Goal: Information Seeking & Learning: Learn about a topic

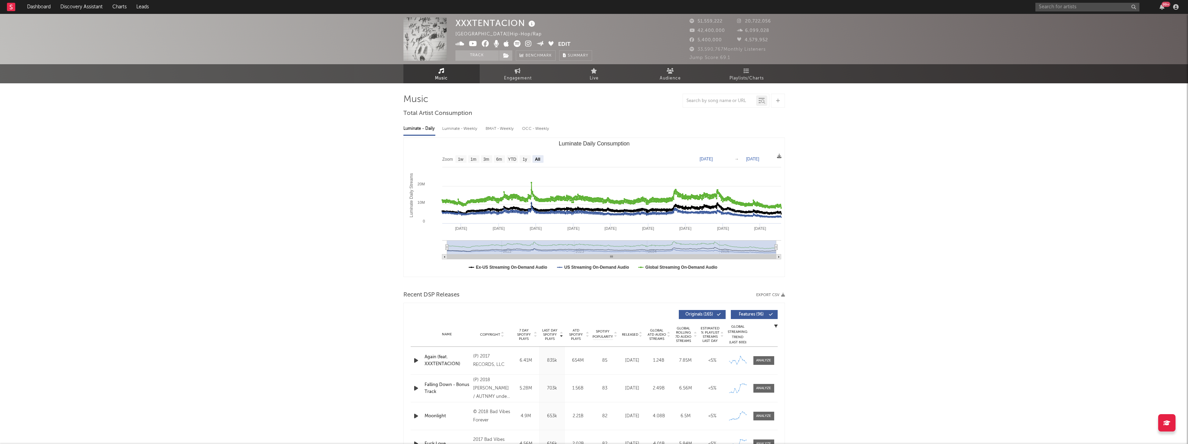
select select "All"
click at [1046, 7] on input "text" at bounding box center [1087, 7] width 104 height 9
type input "kastuvas"
click at [1046, 19] on div at bounding box center [1047, 23] width 16 height 16
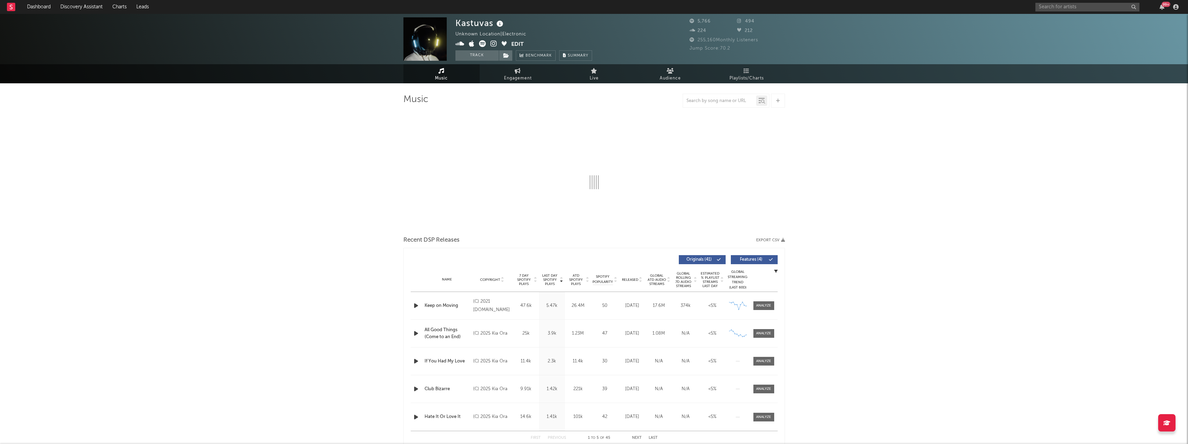
select select "6m"
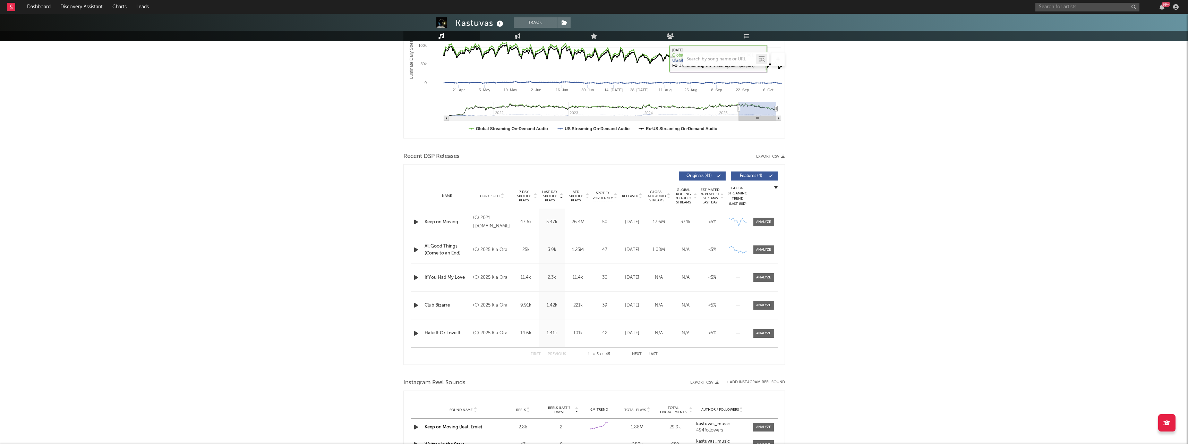
scroll to position [139, 0]
click at [761, 222] on div at bounding box center [763, 221] width 15 height 5
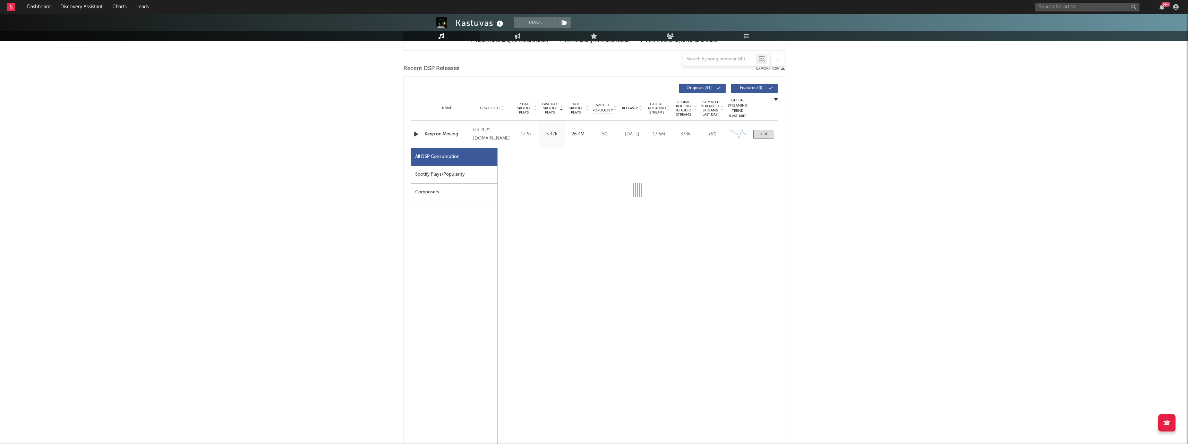
scroll to position [277, 0]
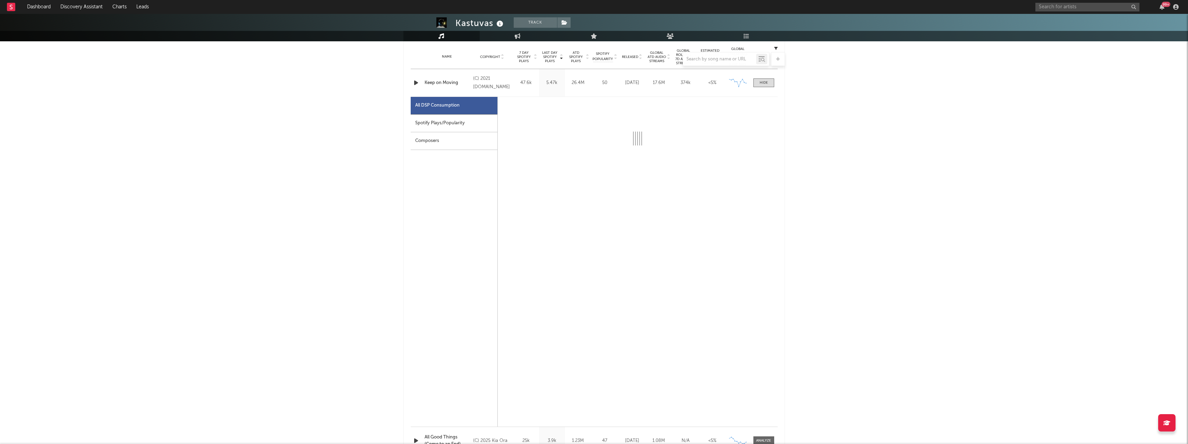
select select "6m"
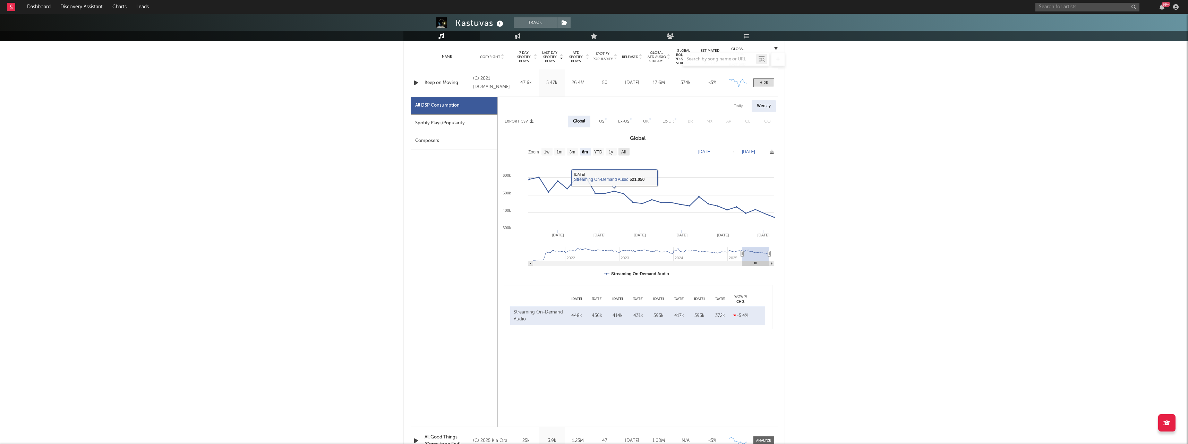
click at [625, 149] on text "All" at bounding box center [623, 151] width 5 height 5
select select "All"
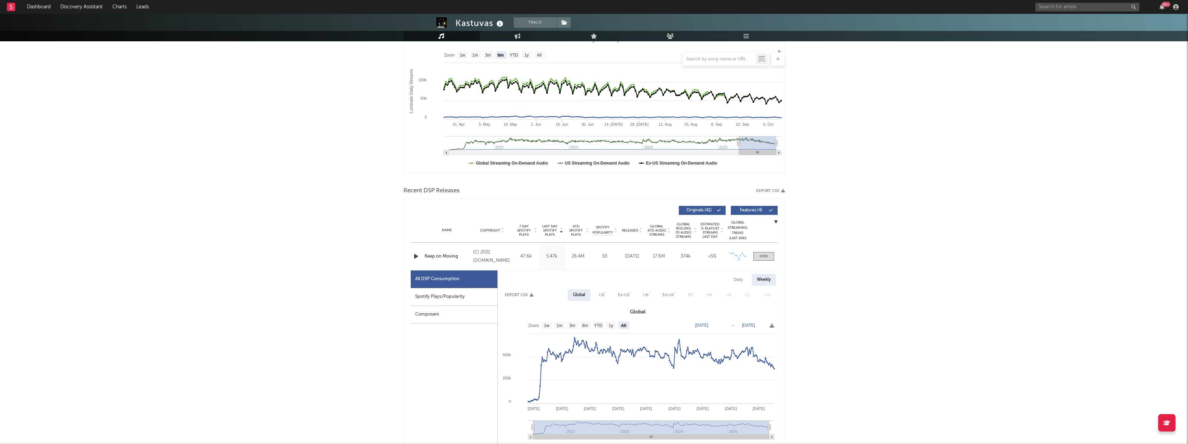
scroll to position [0, 0]
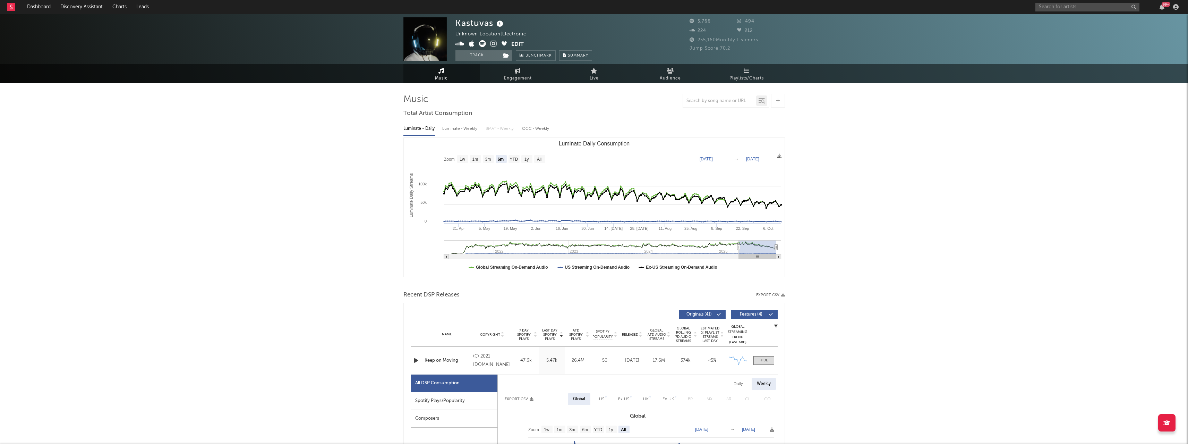
click at [14, 6] on rect at bounding box center [11, 7] width 8 height 8
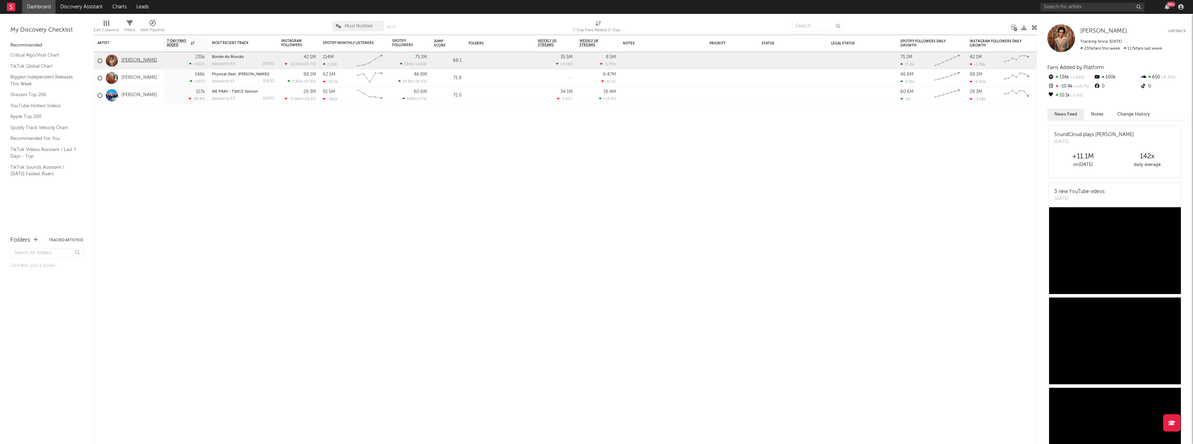
click at [136, 62] on link "[PERSON_NAME]" at bounding box center [139, 61] width 36 height 6
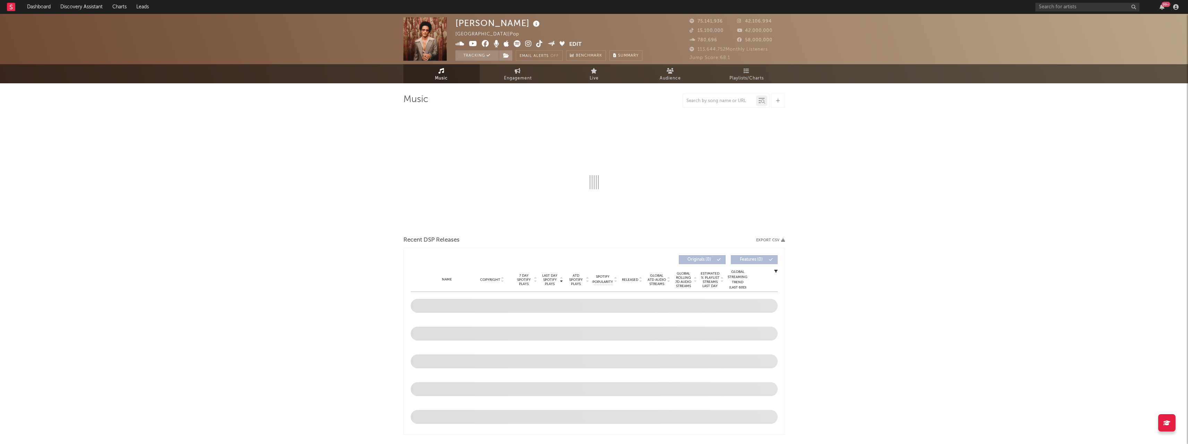
select select "6m"
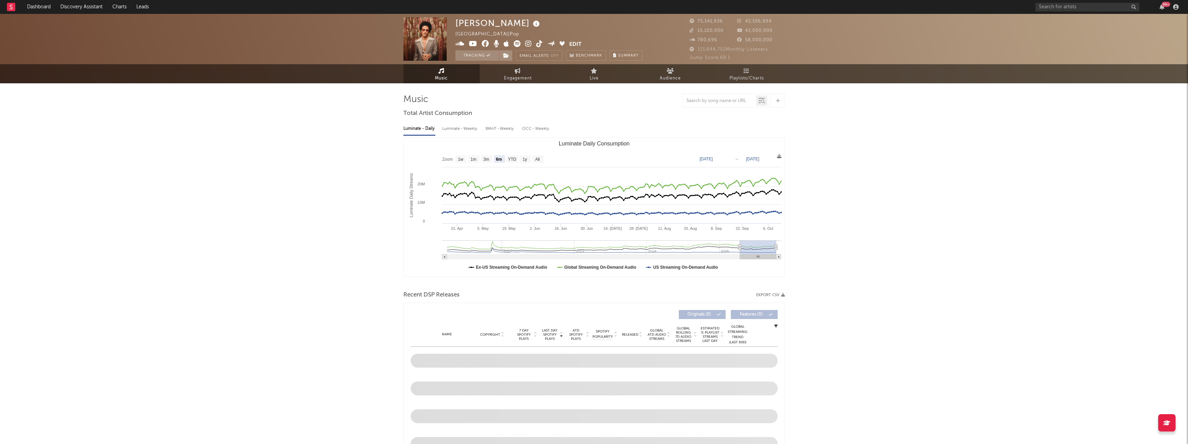
select select "6m"
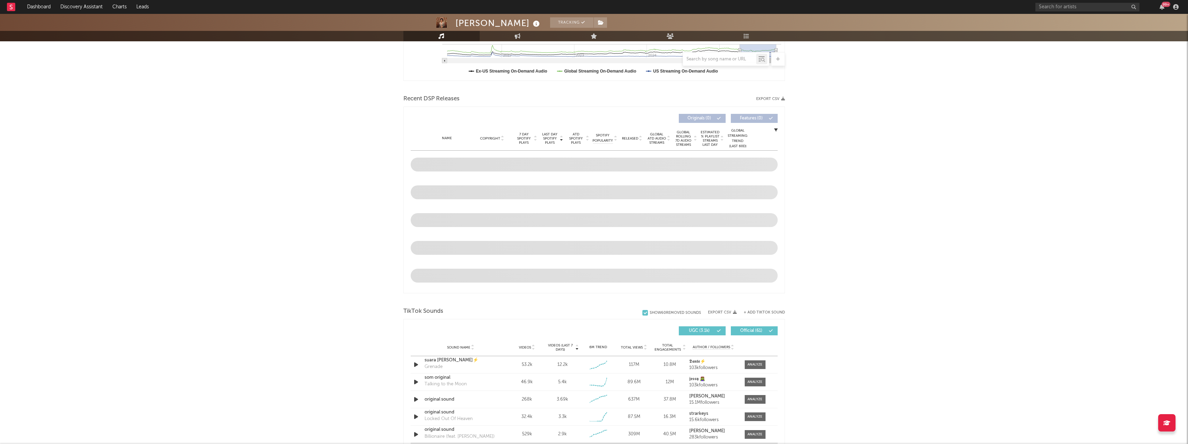
scroll to position [208, 0]
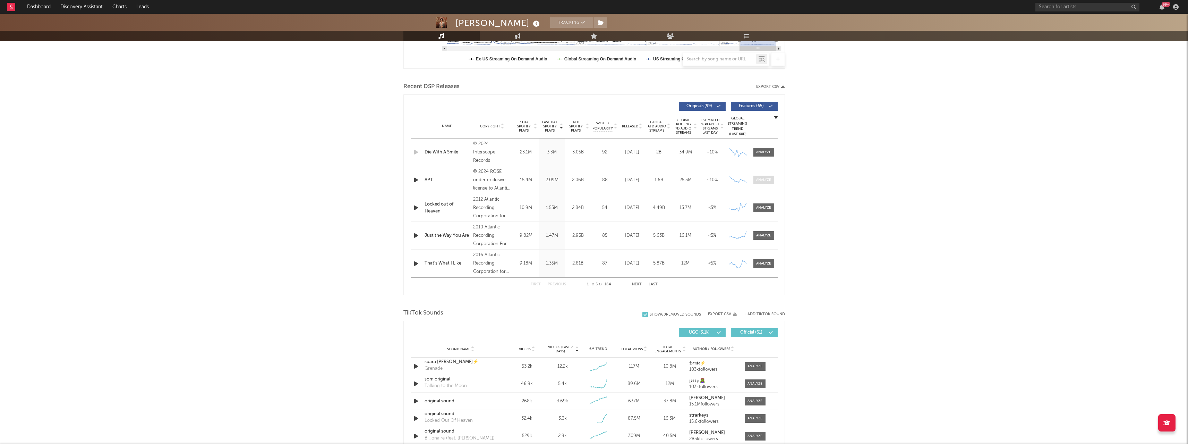
click at [763, 179] on div at bounding box center [763, 179] width 15 height 5
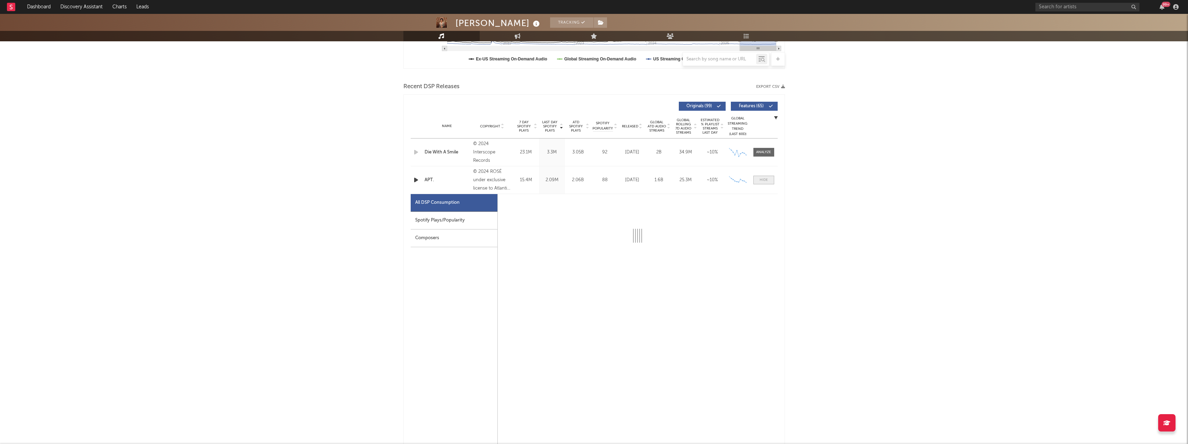
select select "6m"
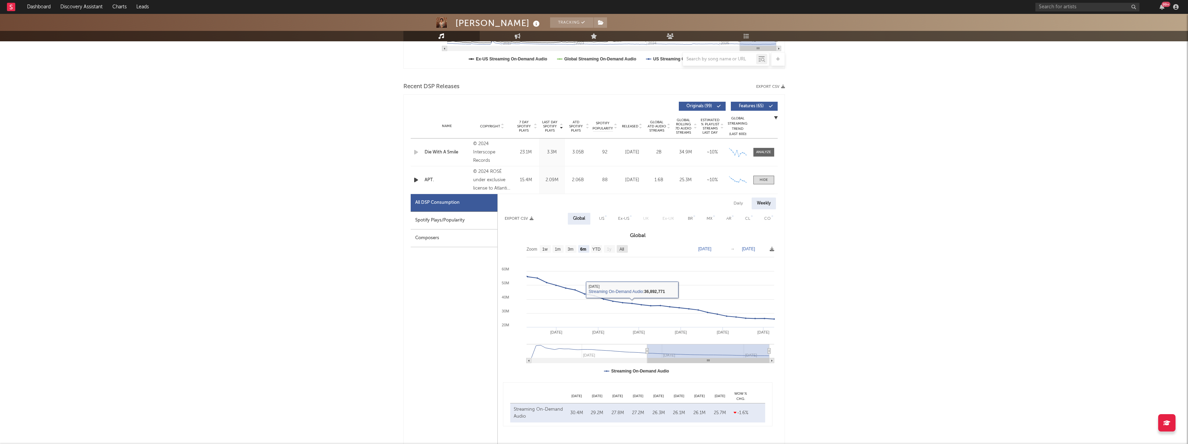
click at [625, 251] on rect at bounding box center [622, 249] width 11 height 8
select select "All"
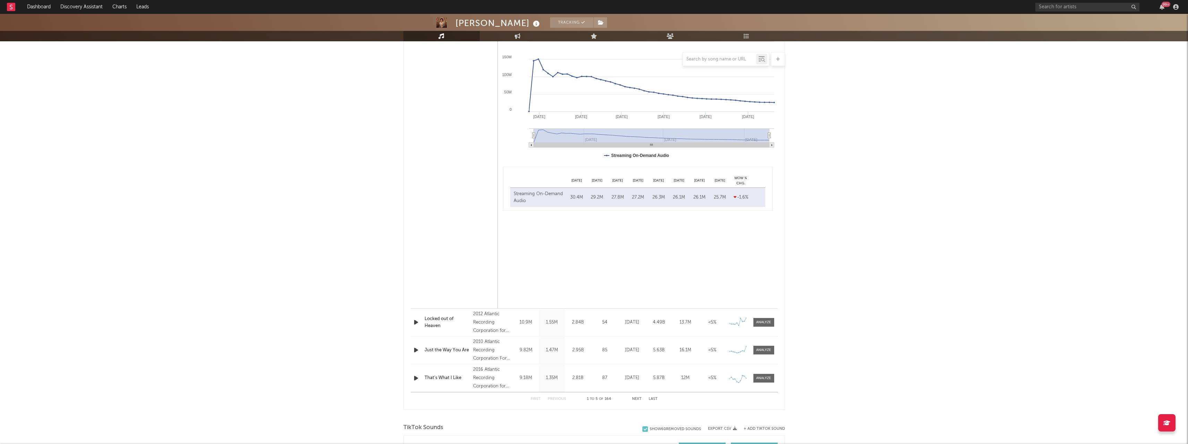
scroll to position [520, 0]
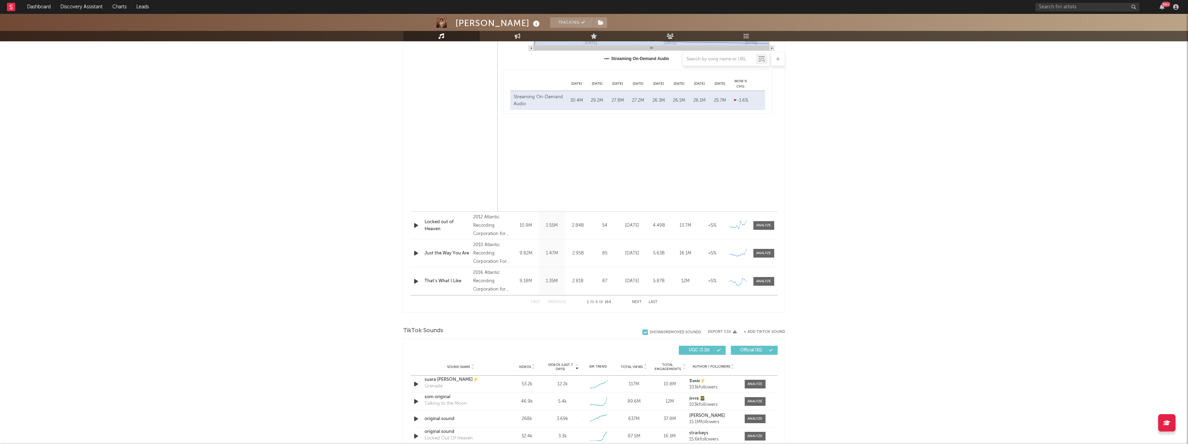
click at [760, 220] on div "Name Locked out of Heaven Copyright 2012 Atlantic Recording Corporation for the…" at bounding box center [594, 225] width 367 height 27
click at [760, 222] on span at bounding box center [763, 225] width 21 height 9
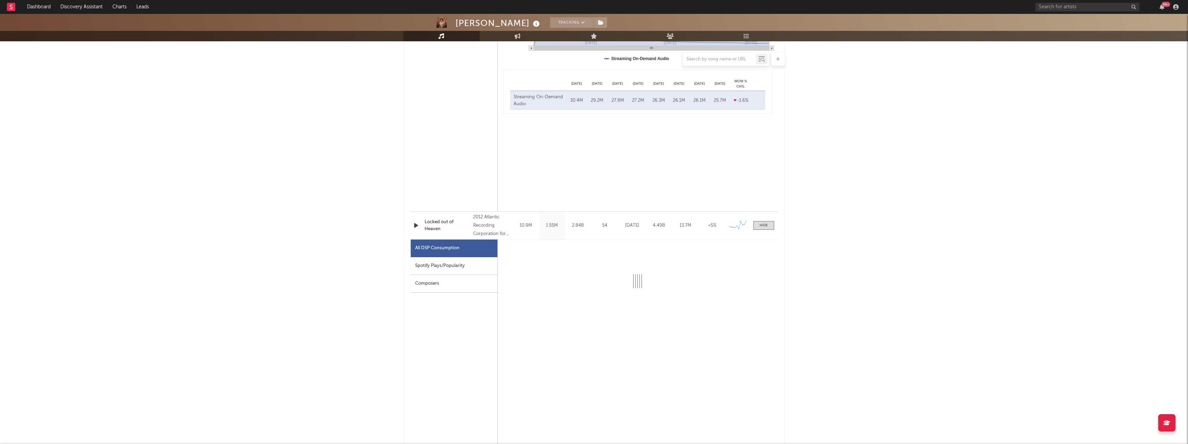
select select "6m"
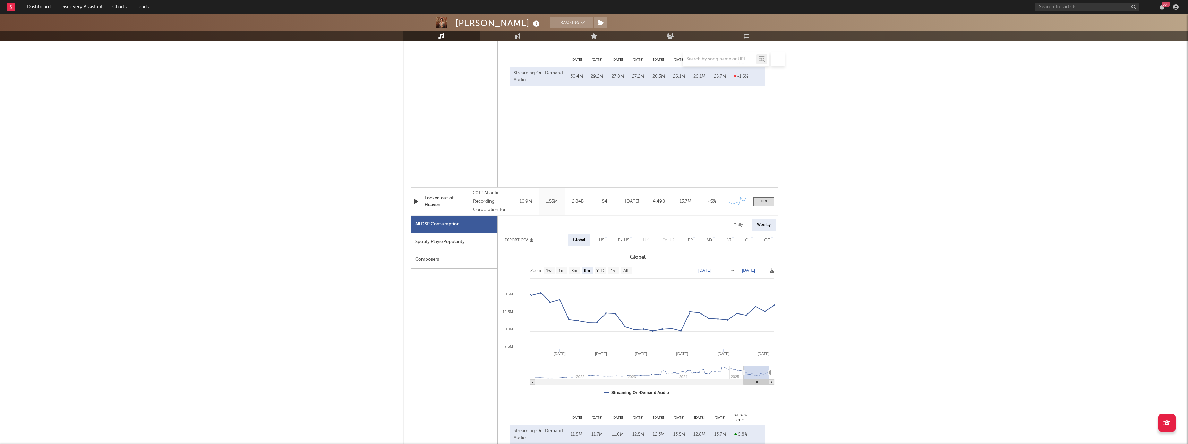
scroll to position [555, 0]
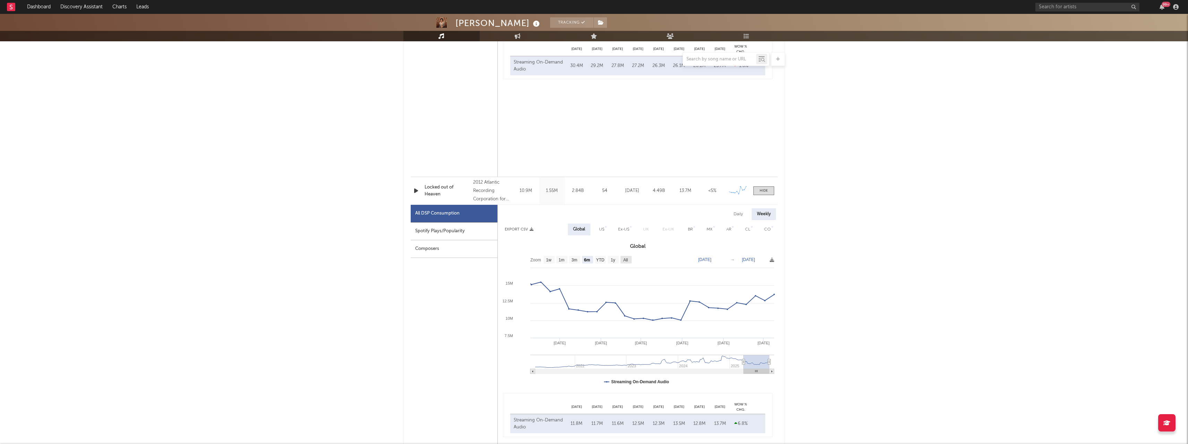
click at [627, 258] on text "All" at bounding box center [625, 259] width 5 height 5
select select "All"
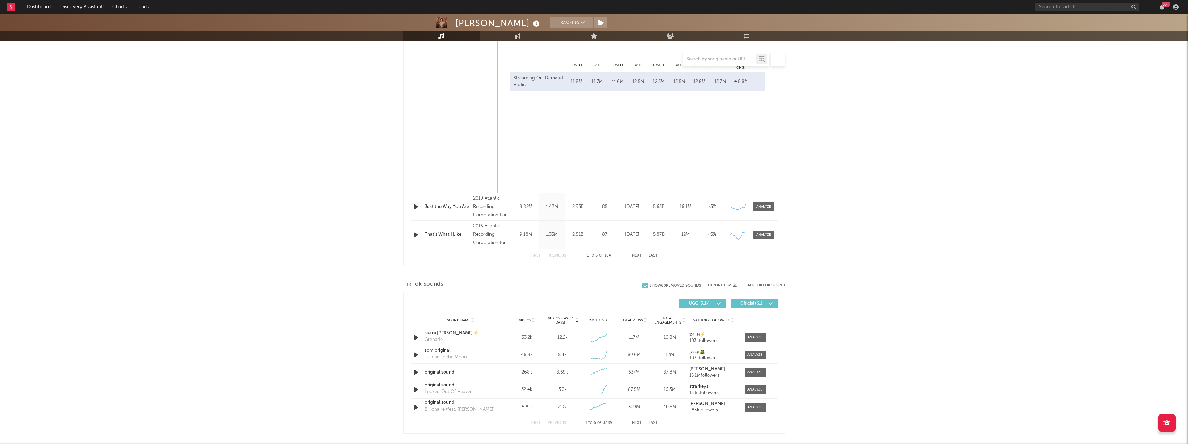
scroll to position [902, 0]
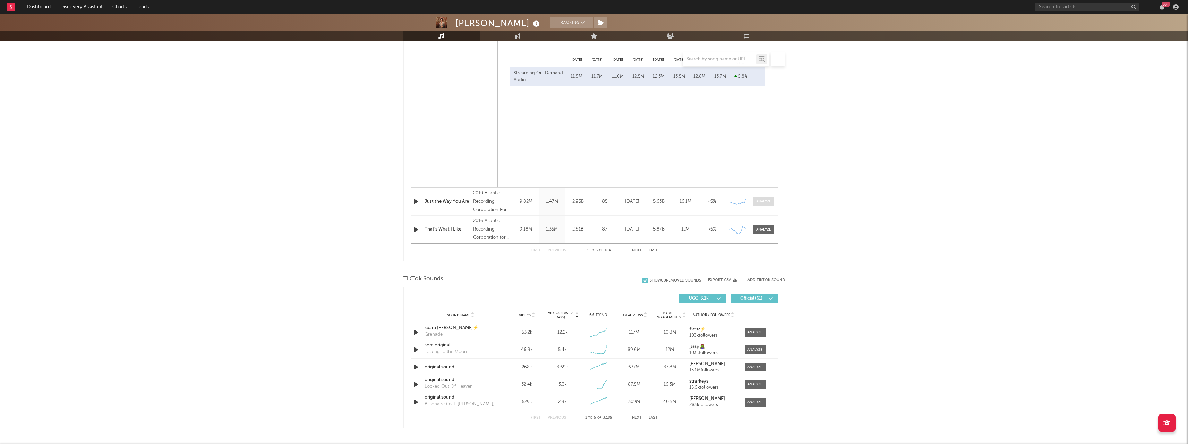
click at [767, 204] on span at bounding box center [763, 201] width 21 height 9
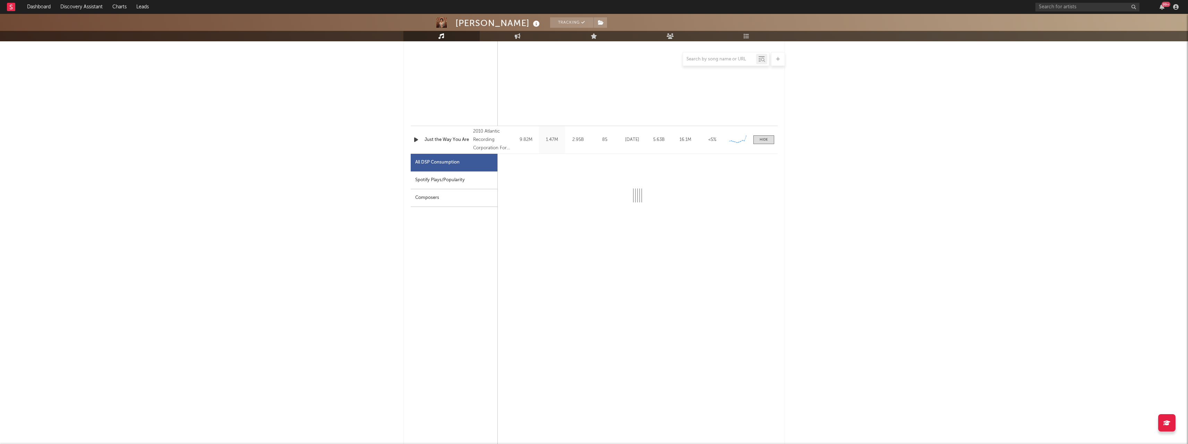
scroll to position [971, 0]
select select "6m"
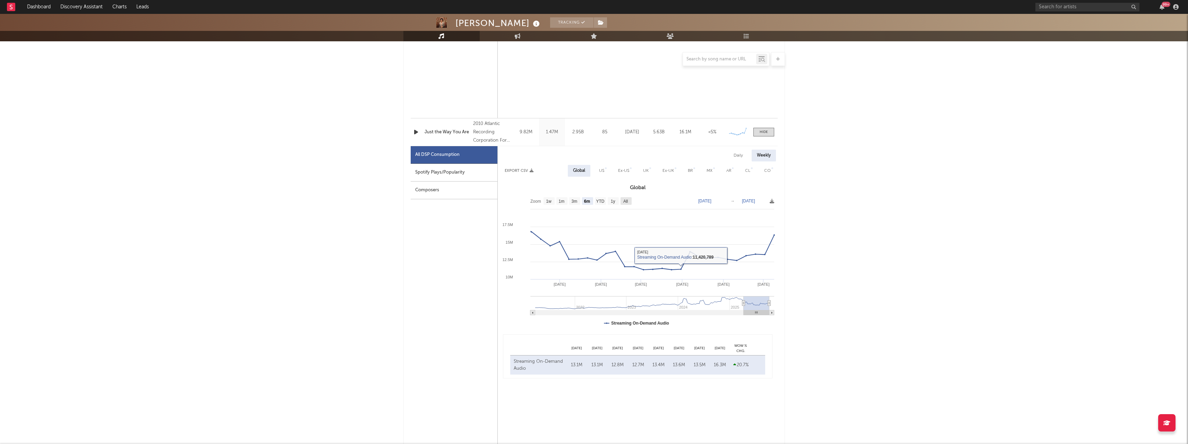
click at [627, 202] on text "All" at bounding box center [625, 201] width 5 height 5
select select "All"
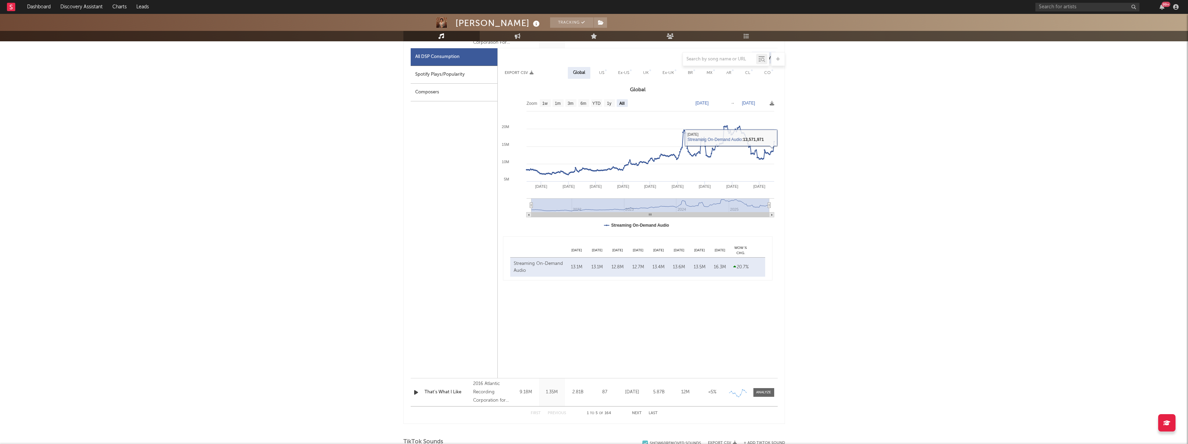
scroll to position [1214, 0]
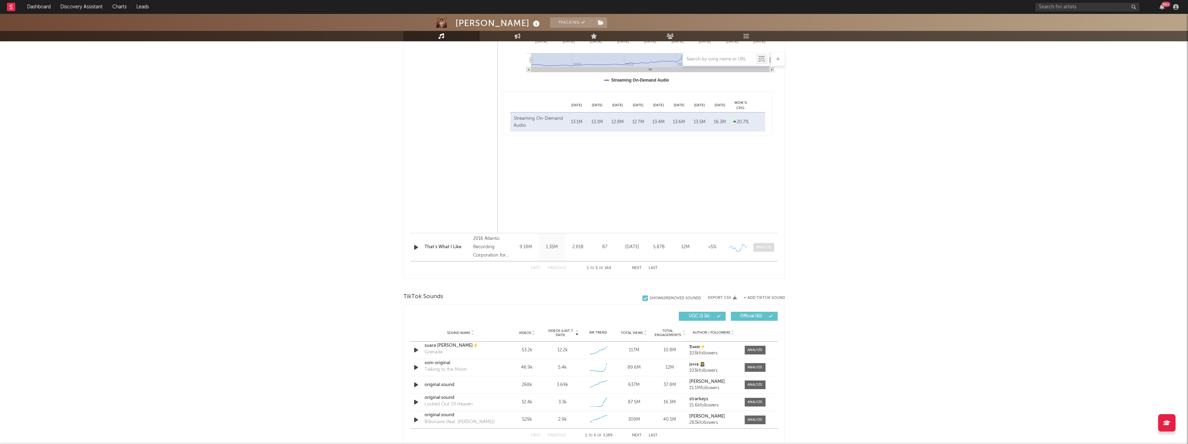
click at [764, 245] on div at bounding box center [763, 247] width 15 height 5
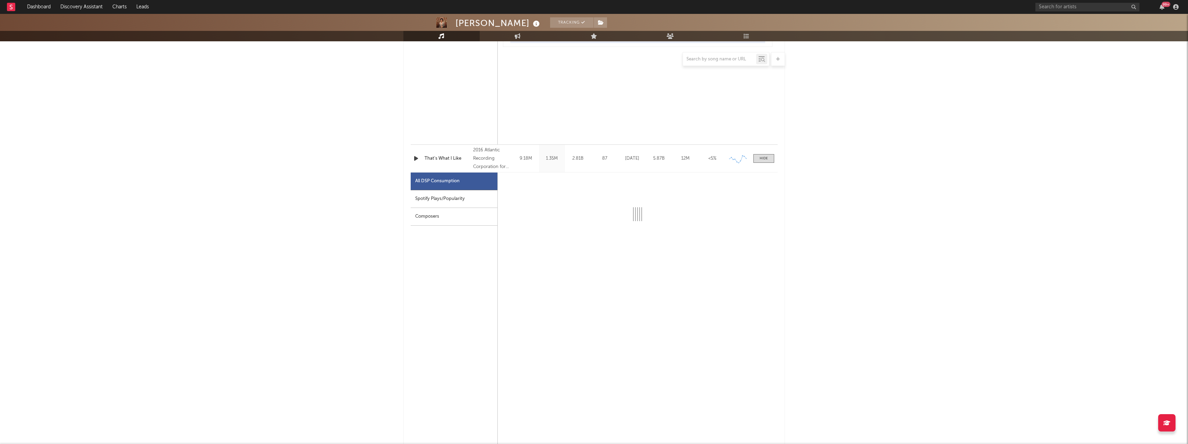
scroll to position [1318, 0]
select select "6m"
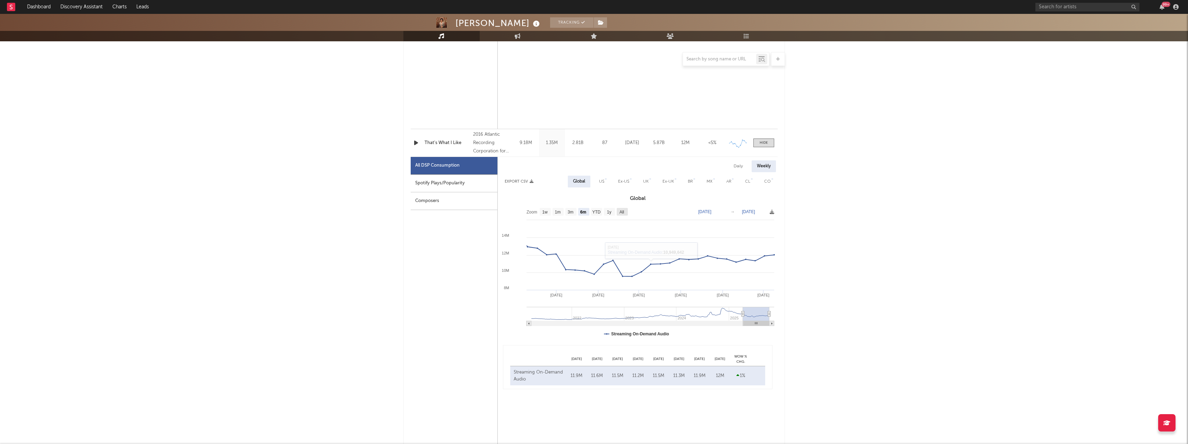
click at [624, 213] on text "All" at bounding box center [621, 211] width 5 height 5
select select "All"
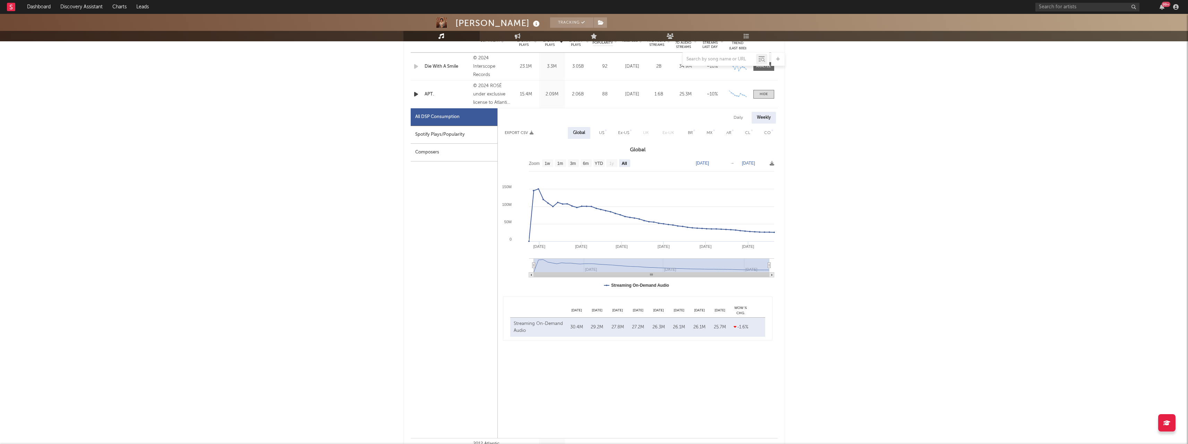
scroll to position [243, 0]
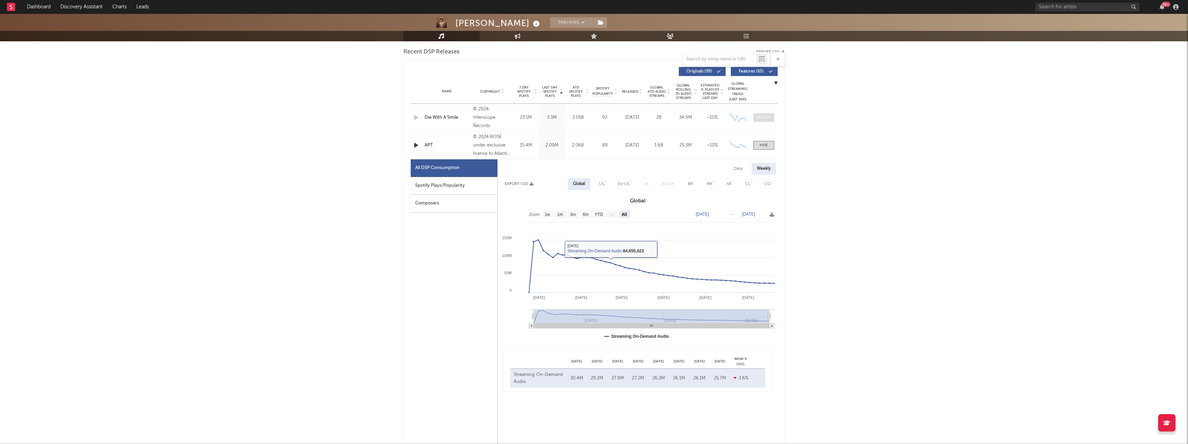
click at [760, 119] on div at bounding box center [763, 117] width 15 height 5
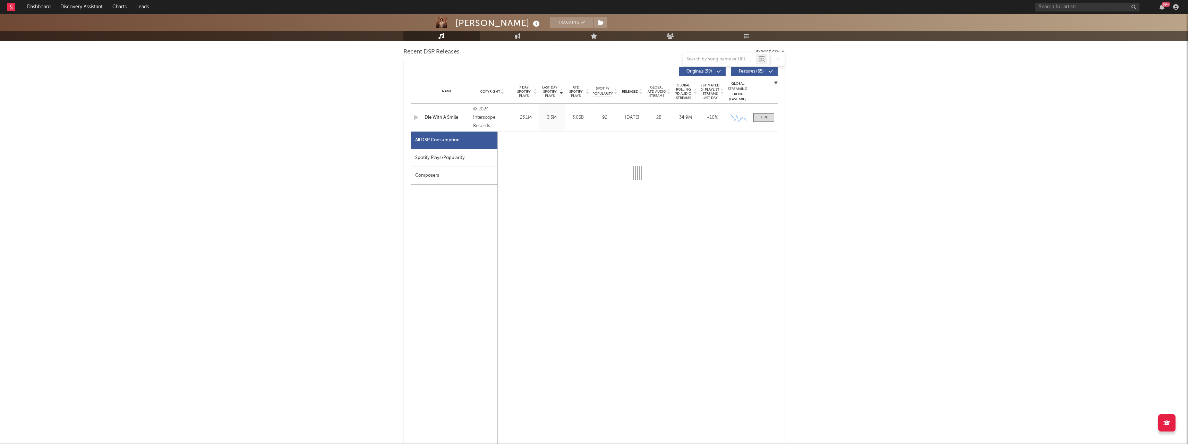
select select "6m"
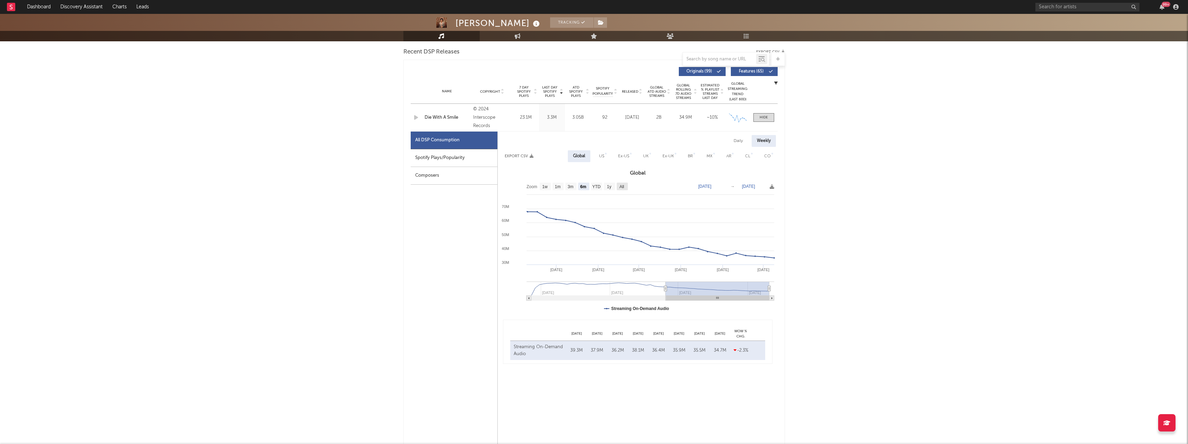
click at [624, 185] on text "All" at bounding box center [621, 186] width 5 height 5
select select "All"
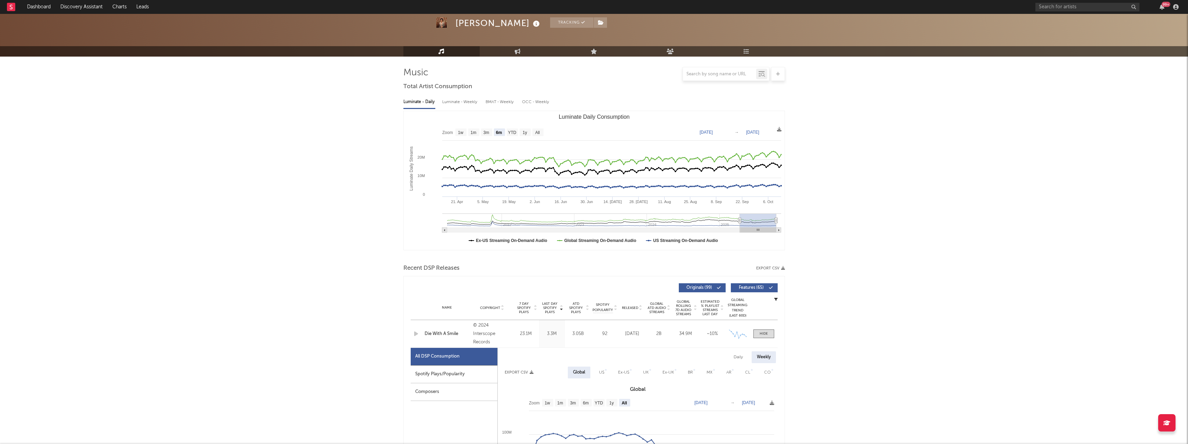
scroll to position [0, 0]
